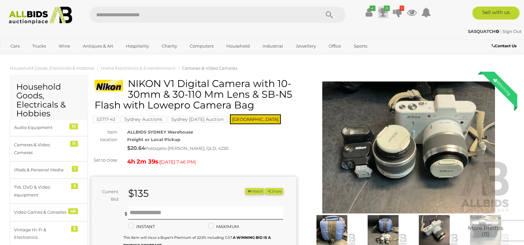
click at [384, 7] on icon "11" at bounding box center [387, 9] width 6 height 6
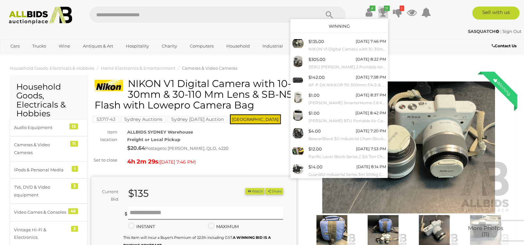
click at [138, 31] on div "SASQUATCH | Sign Out" at bounding box center [262, 31] width 518 height 7
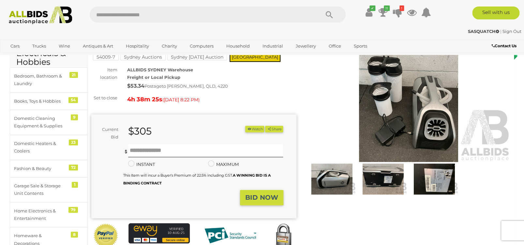
scroll to position [52, 0]
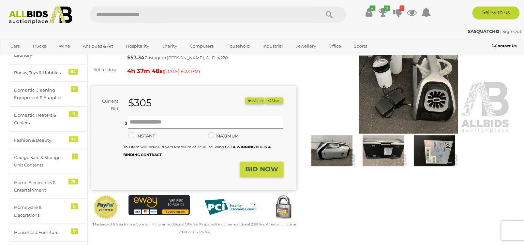
scroll to position [52, 0]
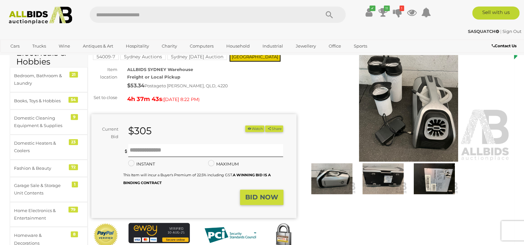
click at [401, 131] on img at bounding box center [408, 96] width 205 height 132
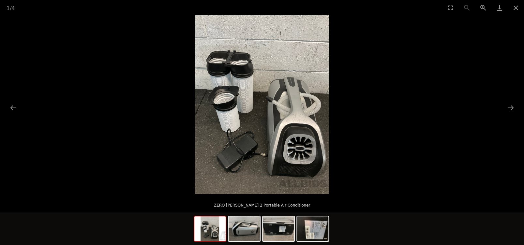
click at [284, 161] on img at bounding box center [262, 104] width 134 height 179
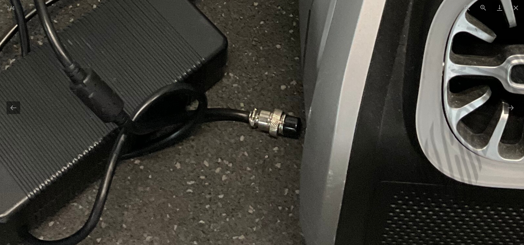
drag, startPoint x: 151, startPoint y: 203, endPoint x: 292, endPoint y: 160, distance: 147.9
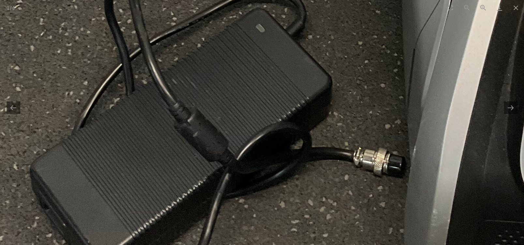
drag, startPoint x: 199, startPoint y: 86, endPoint x: 250, endPoint y: 175, distance: 102.4
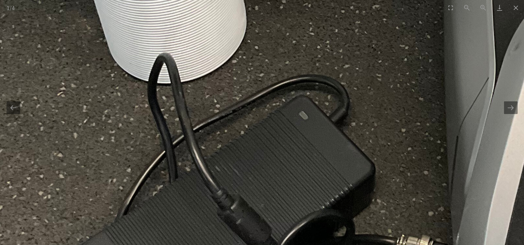
drag, startPoint x: 250, startPoint y: 175, endPoint x: 245, endPoint y: 101, distance: 74.5
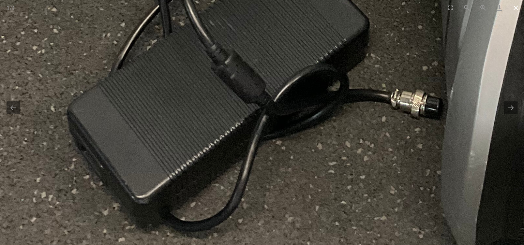
click at [514, 10] on button "Close gallery" at bounding box center [515, 7] width 16 height 15
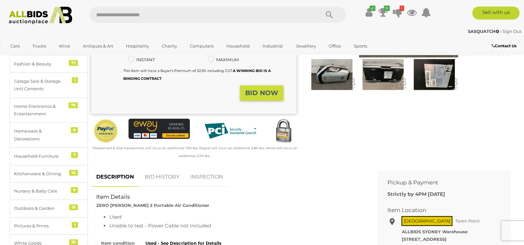
scroll to position [208, 0]
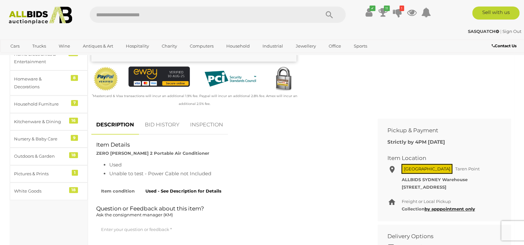
click at [171, 123] on link "BID HISTORY" at bounding box center [162, 124] width 44 height 19
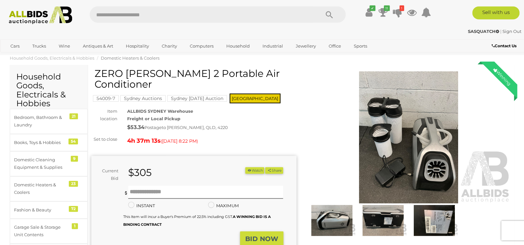
scroll to position [0, 0]
